Goal: Task Accomplishment & Management: Manage account settings

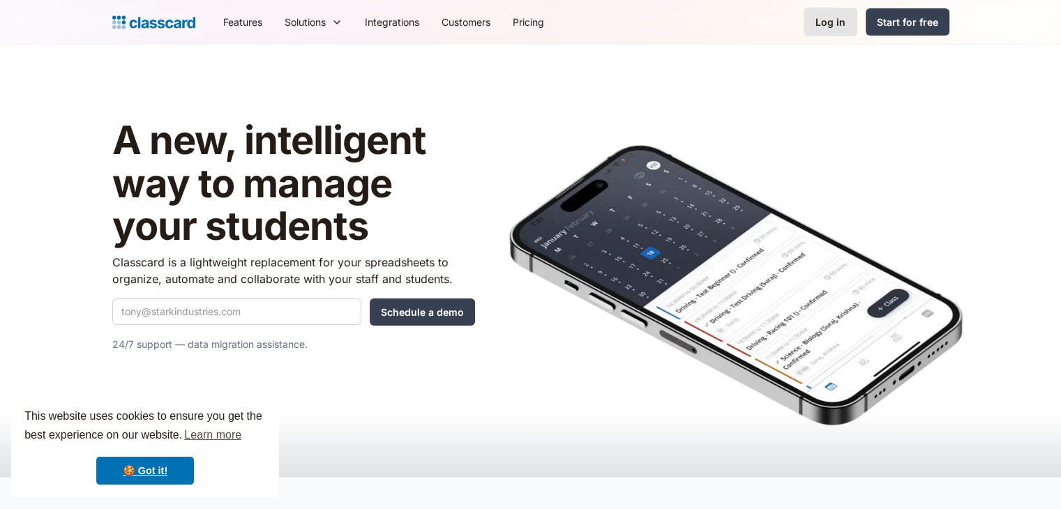
click at [843, 22] on div "Log in" at bounding box center [831, 22] width 30 height 15
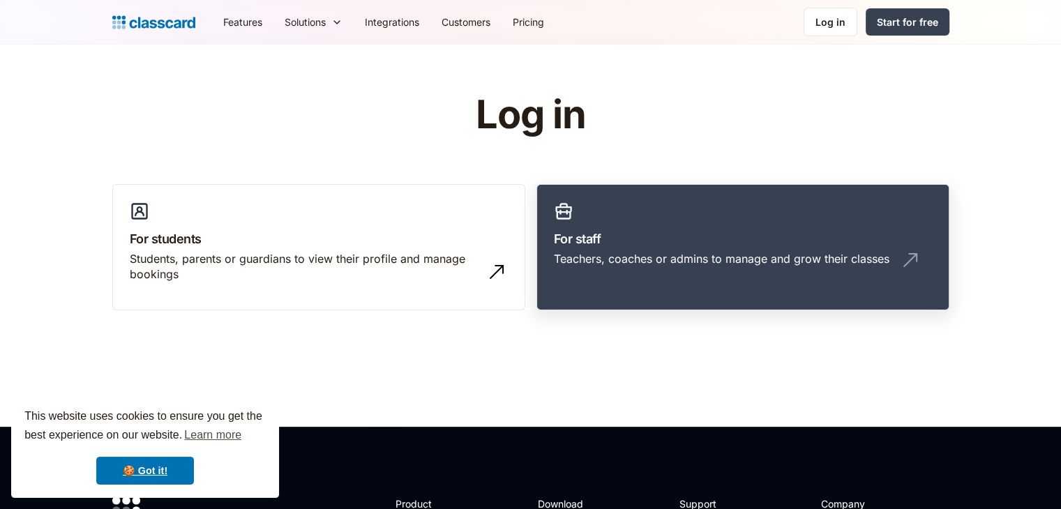
click at [737, 251] on div "Teachers, coaches or admins to manage and grow their classes" at bounding box center [722, 258] width 336 height 15
